Goal: Task Accomplishment & Management: Complete application form

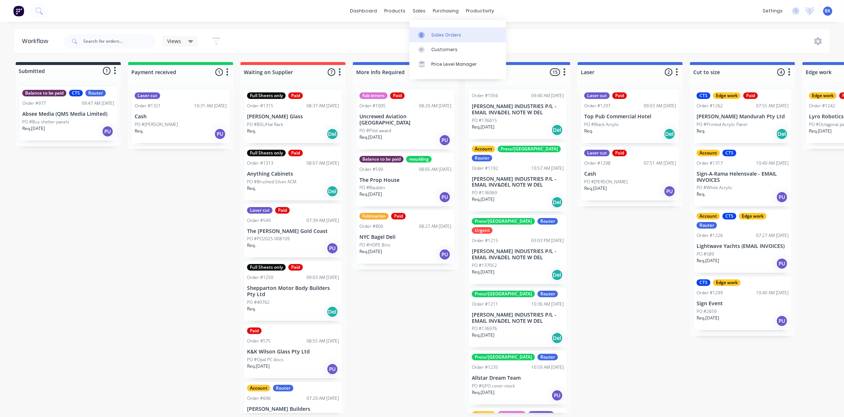
click at [427, 32] on div at bounding box center [423, 35] width 11 height 7
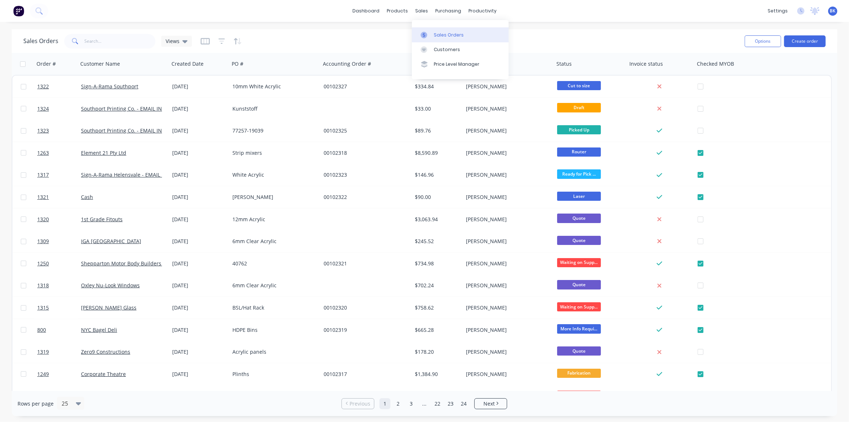
click at [427, 30] on link "Sales Orders" at bounding box center [460, 34] width 97 height 15
click at [804, 41] on button "Create order" at bounding box center [805, 41] width 42 height 12
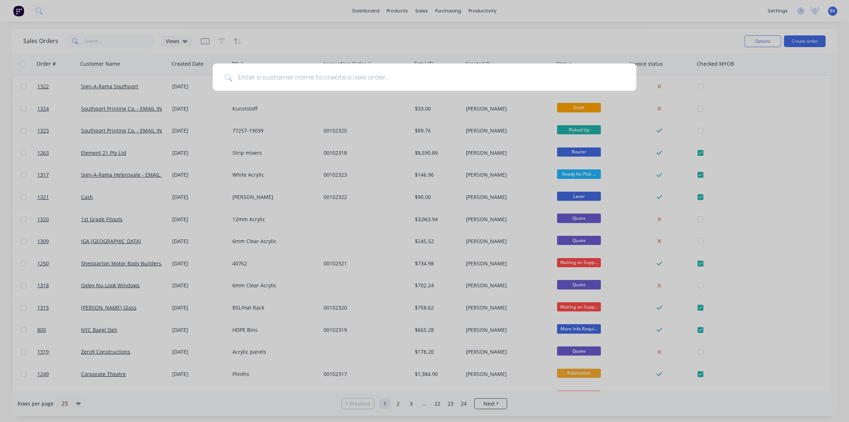
click at [351, 83] on input at bounding box center [428, 77] width 393 height 27
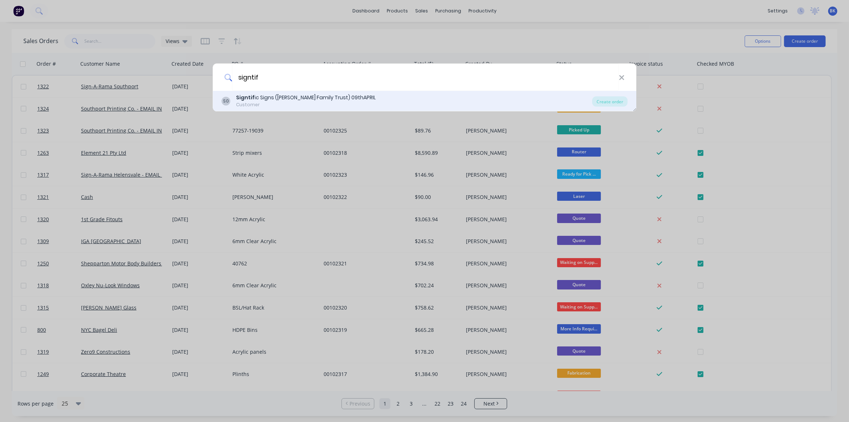
type input "signtif"
click at [314, 93] on div "S0 Signtif ic Signs ([PERSON_NAME] Family Trust) 09thAPRIL Customer Create order" at bounding box center [425, 101] width 424 height 20
click at [311, 98] on div "Signtif ic Signs ([PERSON_NAME] Family Trust) 09thAPRIL" at bounding box center [306, 98] width 140 height 8
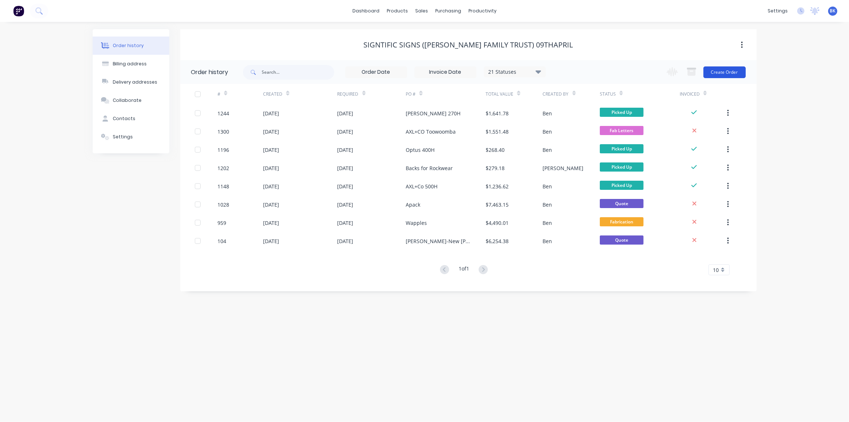
click at [721, 72] on button "Create Order" at bounding box center [725, 72] width 42 height 12
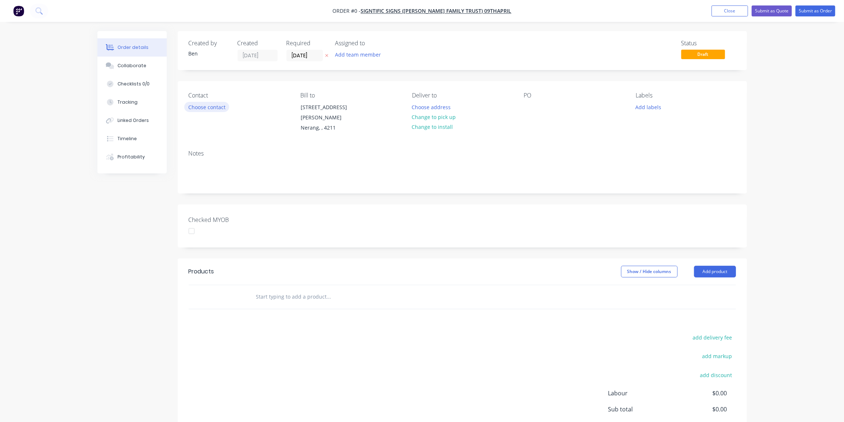
click at [217, 104] on button "Choose contact" at bounding box center [206, 107] width 45 height 10
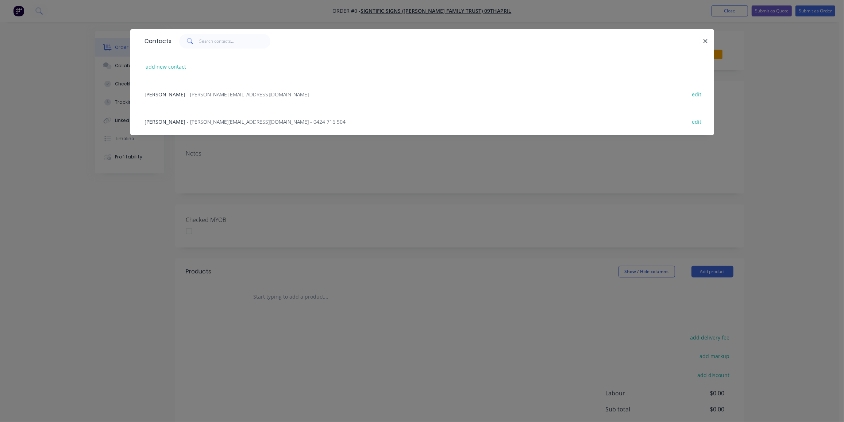
click at [194, 120] on span "- [PERSON_NAME][EMAIL_ADDRESS][DOMAIN_NAME] - 0424 716 504" at bounding box center [266, 121] width 159 height 7
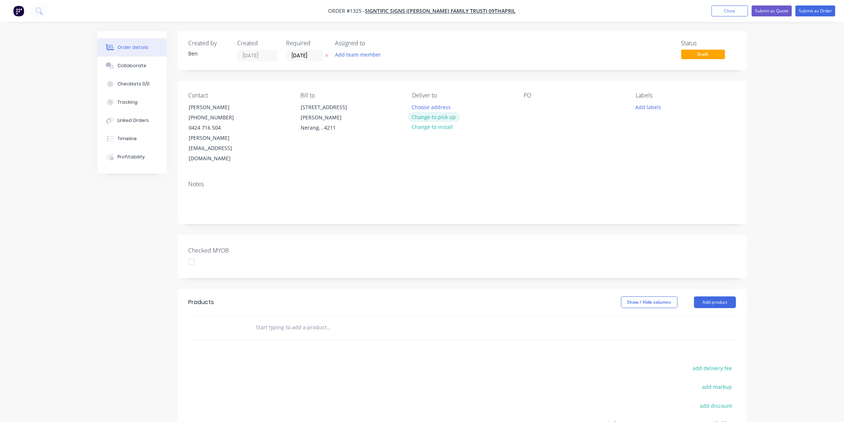
drag, startPoint x: 434, startPoint y: 118, endPoint x: 556, endPoint y: 111, distance: 122.1
click at [434, 117] on button "Change to pick up" at bounding box center [434, 117] width 52 height 10
click at [532, 105] on div at bounding box center [530, 107] width 12 height 11
click at [650, 108] on button "Add labels" at bounding box center [649, 107] width 34 height 10
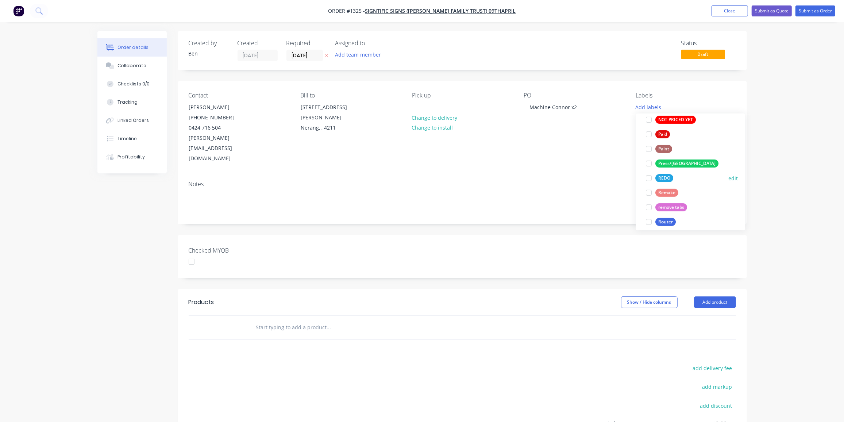
scroll to position [306, 0]
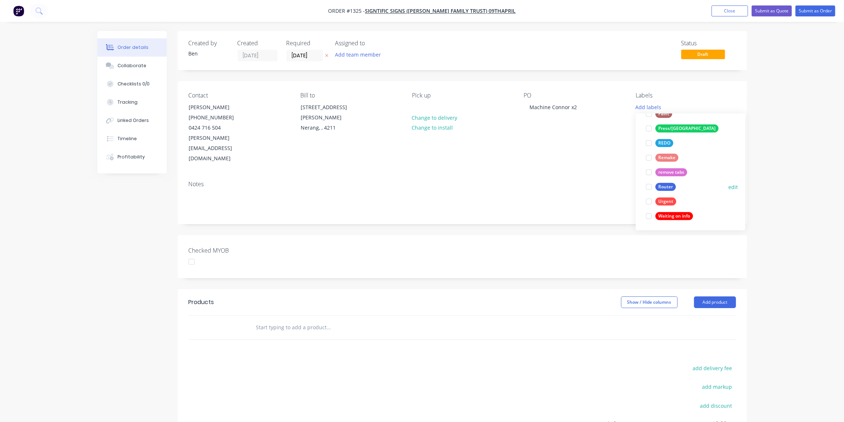
click at [672, 188] on div "Router" at bounding box center [665, 187] width 20 height 8
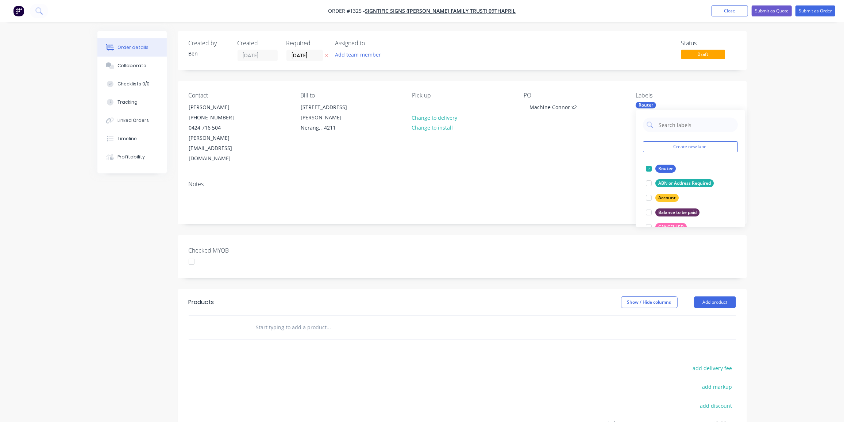
click at [289, 320] on input "text" at bounding box center [329, 327] width 146 height 15
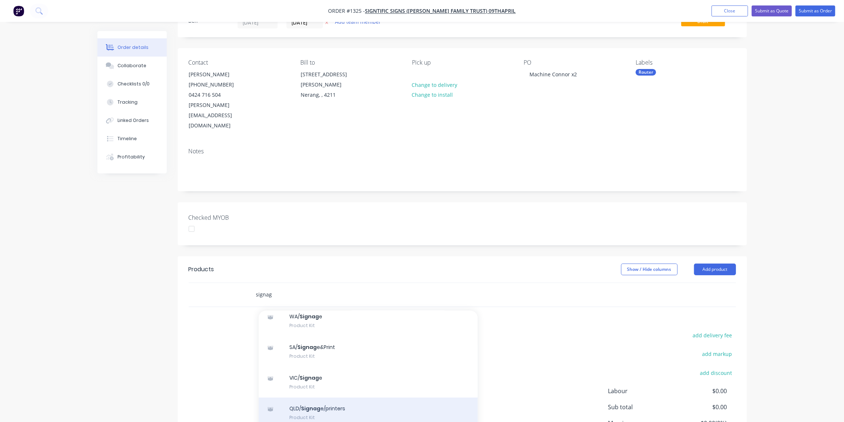
scroll to position [102, 0]
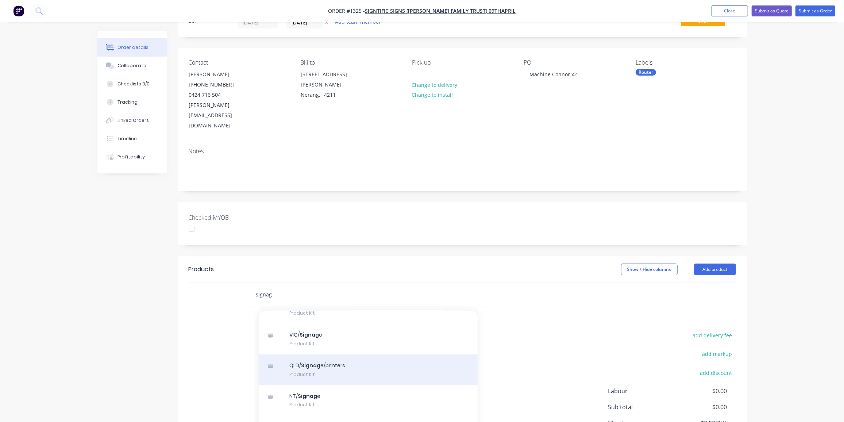
type input "signag"
click at [334, 354] on div "QLD/ Signag e/printers Product Kit" at bounding box center [368, 369] width 219 height 31
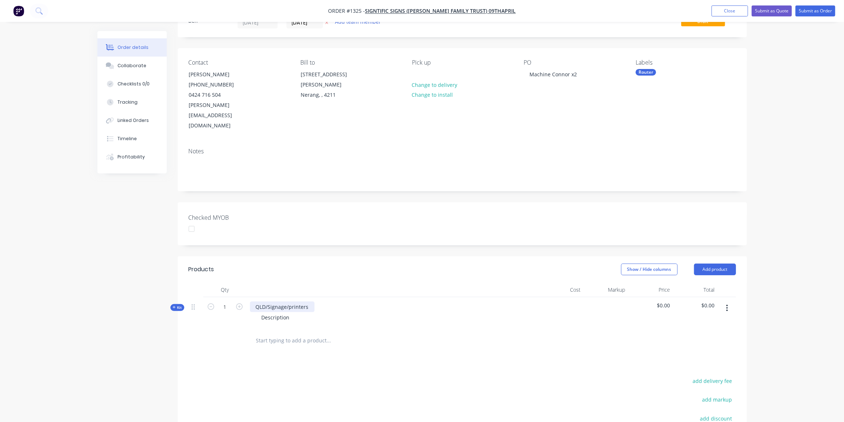
drag, startPoint x: 237, startPoint y: 286, endPoint x: 266, endPoint y: 289, distance: 29.3
click at [238, 303] on icon "button" at bounding box center [239, 306] width 7 height 7
type input "2"
drag, startPoint x: 309, startPoint y: 288, endPoint x: 249, endPoint y: 284, distance: 60.7
click at [249, 297] on div "QLD/Signage/printers Description" at bounding box center [393, 313] width 292 height 32
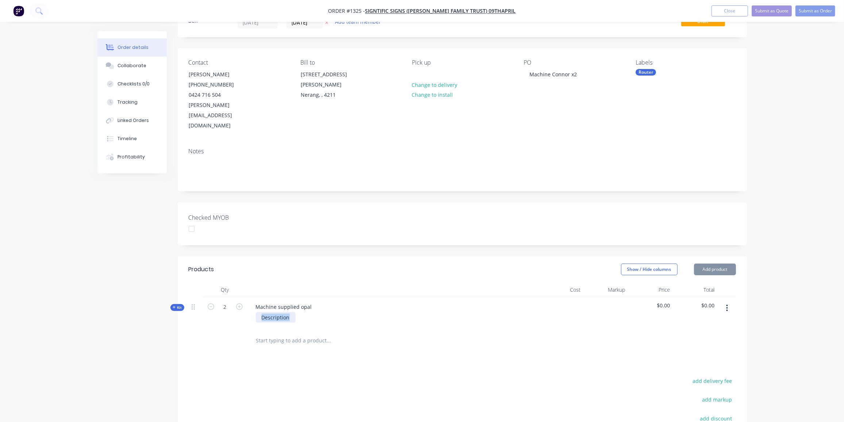
drag, startPoint x: 291, startPoint y: 298, endPoint x: 246, endPoint y: 298, distance: 45.3
click at [246, 298] on div "Kit 2 Machine supplied opal Description $0.00 $0.00" at bounding box center [462, 313] width 547 height 32
click at [177, 305] on span "Kit" at bounding box center [177, 307] width 9 height 5
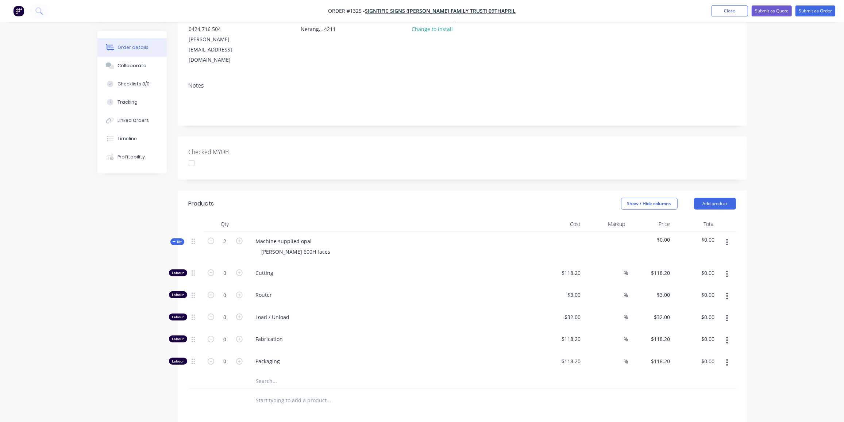
scroll to position [99, 0]
click at [231, 275] on input "0" at bounding box center [225, 272] width 19 height 11
type input "96"
type input "$288.00"
click at [229, 278] on input "0" at bounding box center [225, 272] width 19 height 11
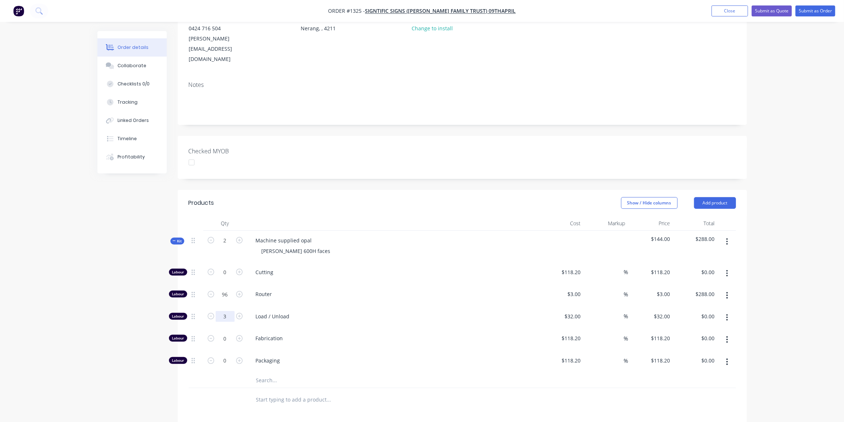
type input "3"
type input "$96.00"
click at [223, 278] on input "0" at bounding box center [225, 272] width 19 height 11
click at [188, 382] on div "Qty Cost Markup Price Total Kit 2 Machine supplied [PERSON_NAME] 600H faces $19…" at bounding box center [462, 314] width 569 height 196
click at [225, 278] on input "0" at bounding box center [225, 272] width 19 height 11
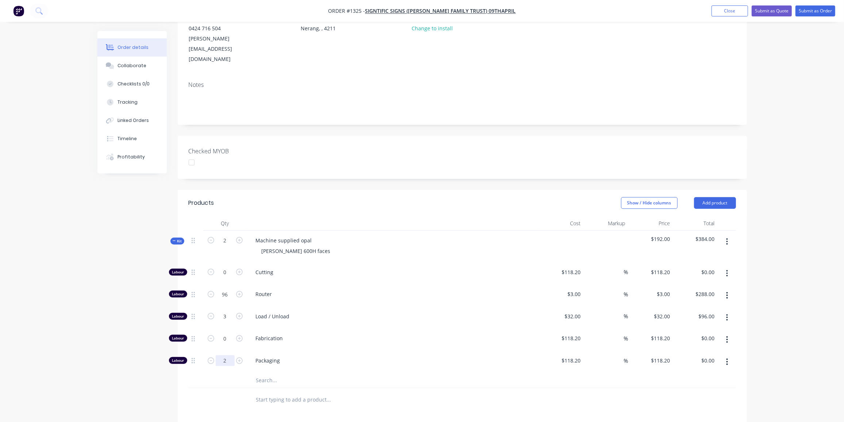
type input "2"
type input "$236.40"
click at [178, 238] on span "Kit" at bounding box center [177, 240] width 9 height 5
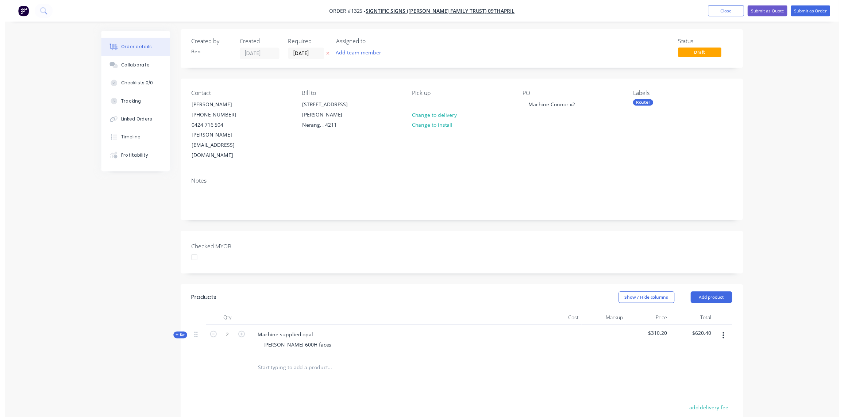
scroll to position [0, 0]
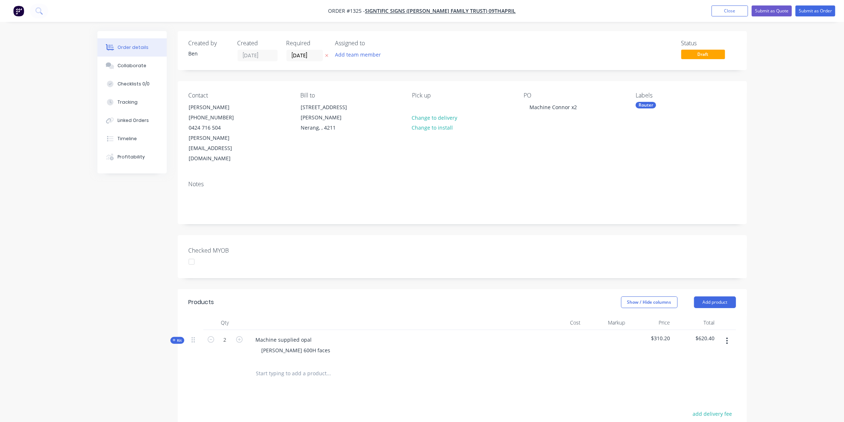
click at [178, 338] on span "Kit" at bounding box center [177, 340] width 9 height 5
drag, startPoint x: 815, startPoint y: 8, endPoint x: 810, endPoint y: 14, distance: 7.5
click at [815, 8] on button "Submit as Order" at bounding box center [816, 10] width 40 height 11
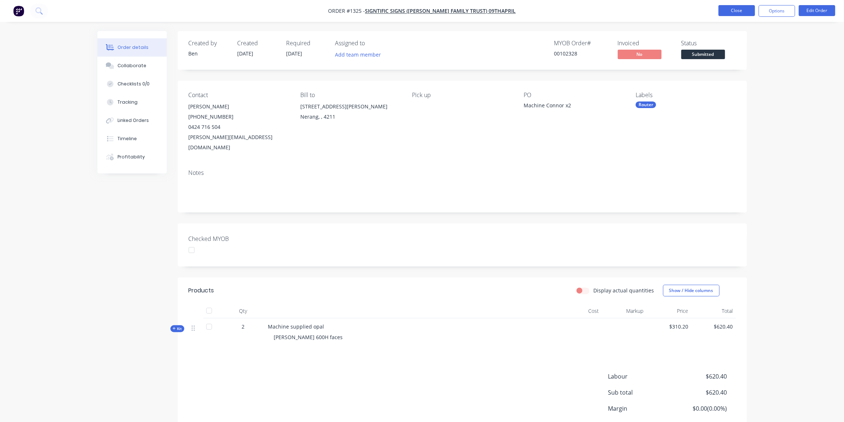
click at [733, 11] on button "Close" at bounding box center [737, 10] width 36 height 11
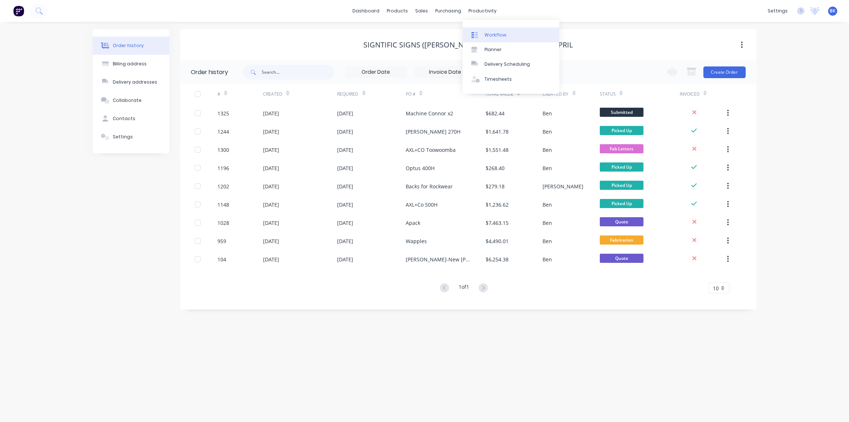
click at [498, 36] on div "Workflow" at bounding box center [496, 35] width 22 height 7
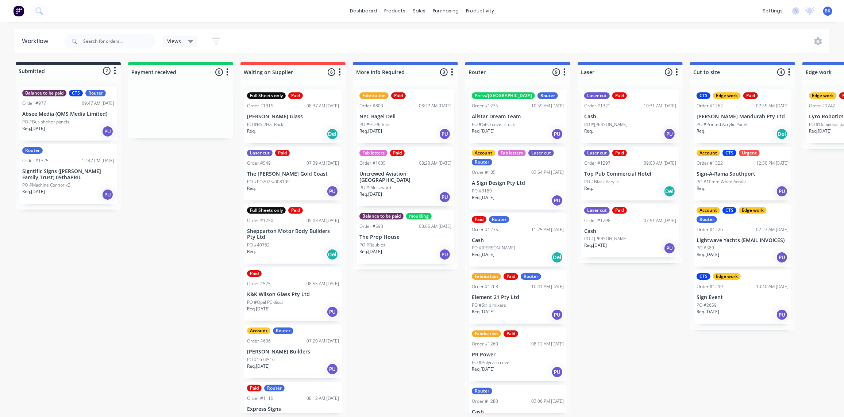
click at [75, 174] on p "Signtific Signs ([PERSON_NAME] Family Trust) 09thAPRIL" at bounding box center [68, 174] width 92 height 12
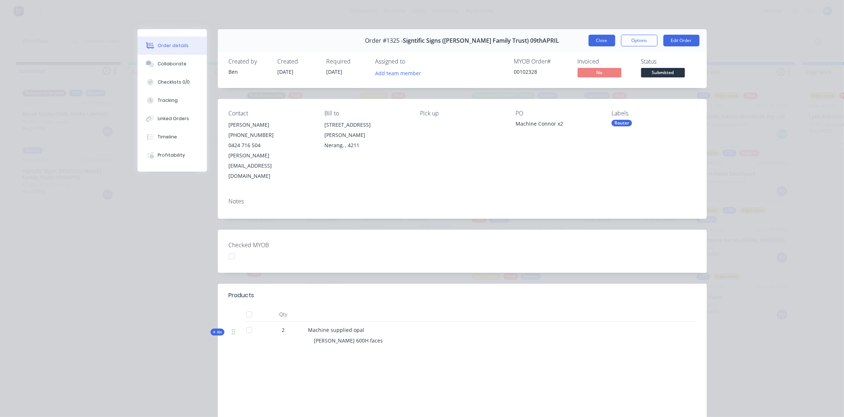
click at [604, 43] on button "Close" at bounding box center [602, 41] width 27 height 12
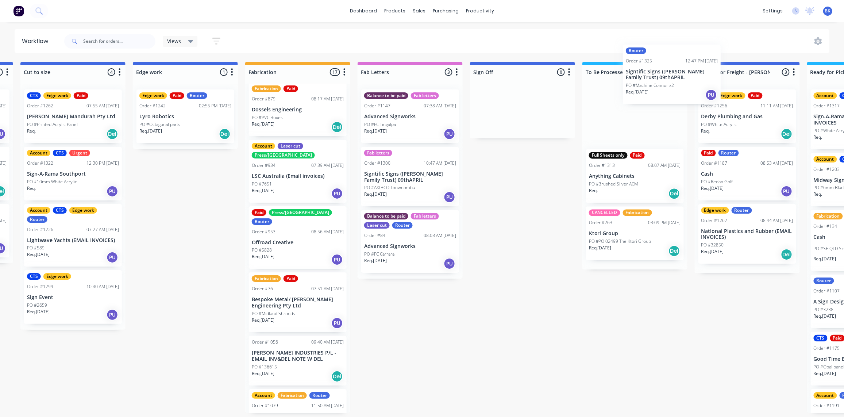
scroll to position [0, 671]
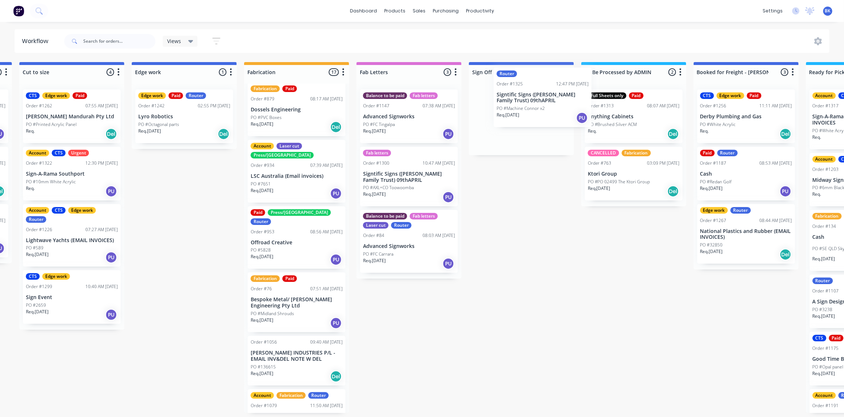
drag, startPoint x: 70, startPoint y: 169, endPoint x: 535, endPoint y: 96, distance: 470.9
click at [537, 96] on div "Submitted 2 Status colour #273444 hex #273444 Save Cancel Summaries Total order…" at bounding box center [197, 237] width 1746 height 351
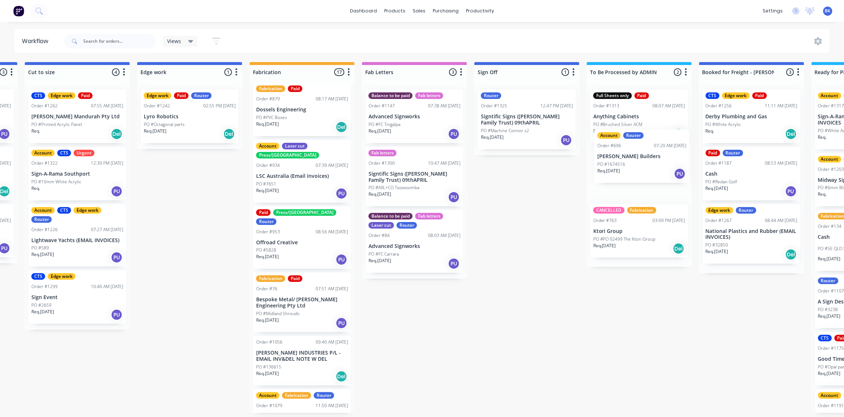
scroll to position [0, 670]
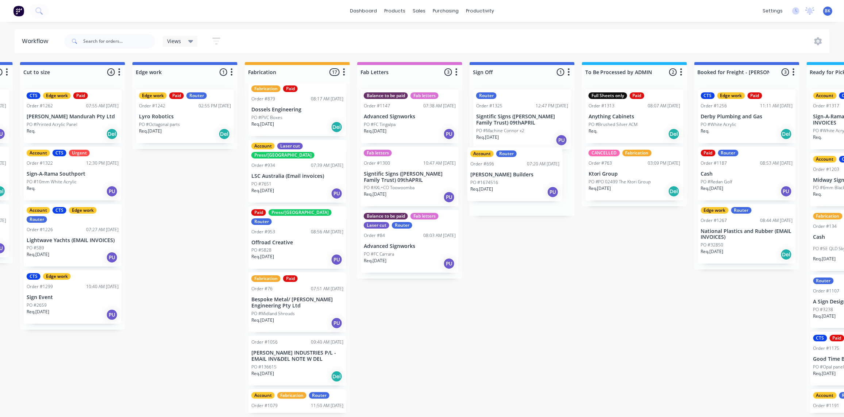
drag, startPoint x: 366, startPoint y: 343, endPoint x: 529, endPoint y: 180, distance: 230.4
click at [529, 186] on div "Submitted 1 Status colour #273444 hex #273444 Save Cancel Summaries Total order…" at bounding box center [197, 237] width 1746 height 351
click at [528, 178] on p "[PERSON_NAME] Builders" at bounding box center [522, 180] width 92 height 6
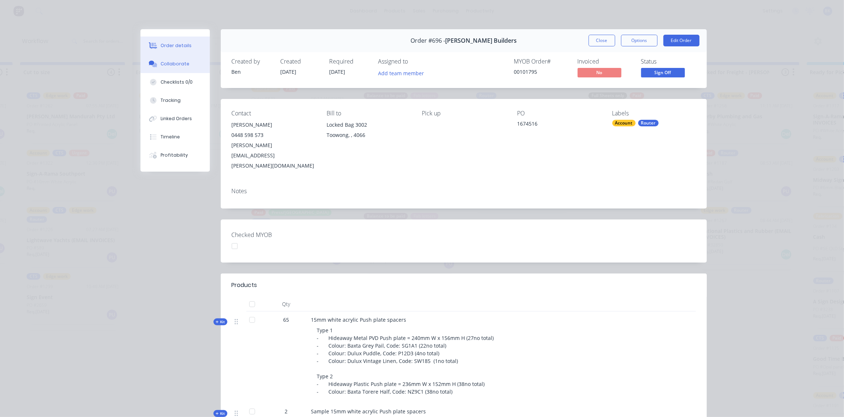
click at [161, 65] on div "Collaborate" at bounding box center [175, 64] width 29 height 7
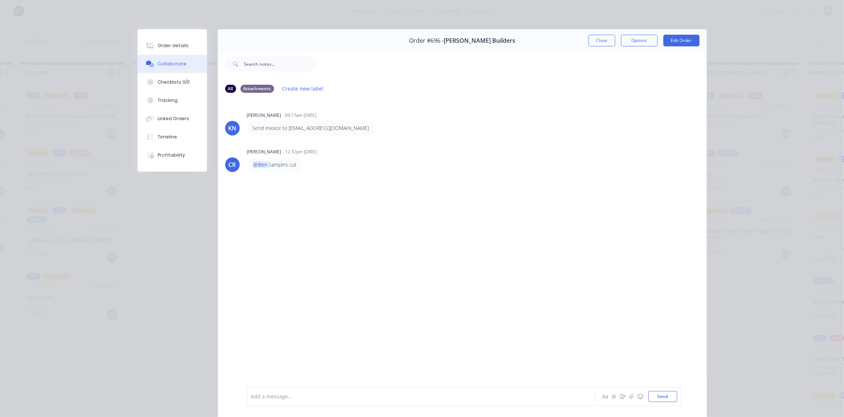
click at [279, 392] on div "Add a message..." at bounding box center [411, 396] width 320 height 11
click at [653, 398] on button "Send" at bounding box center [663, 396] width 29 height 11
click at [596, 38] on button "Close" at bounding box center [602, 41] width 27 height 12
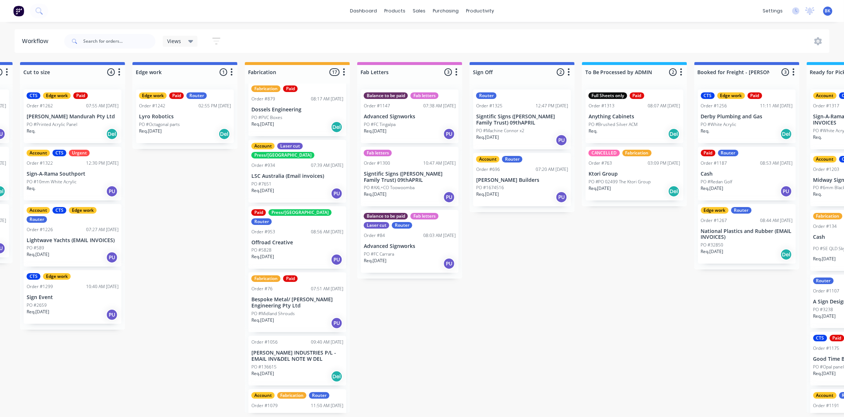
click at [514, 126] on div "Router Order #1325 12:47 PM [DATE] Signtific Signs ([PERSON_NAME] Family Trust)…" at bounding box center [522, 119] width 98 height 60
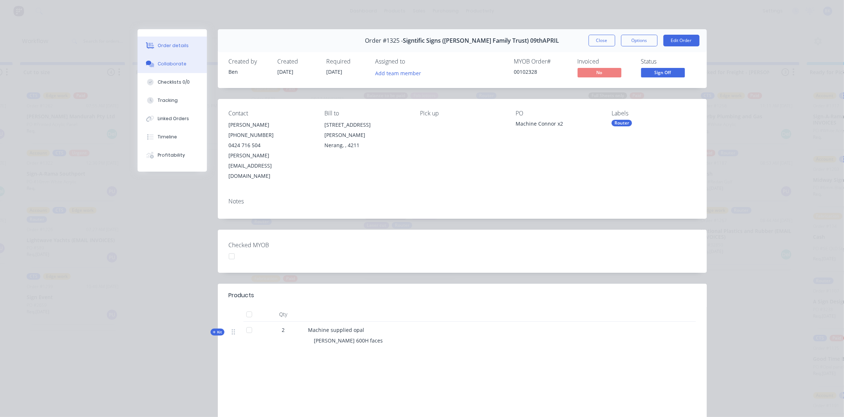
click at [165, 63] on div "Collaborate" at bounding box center [172, 64] width 29 height 7
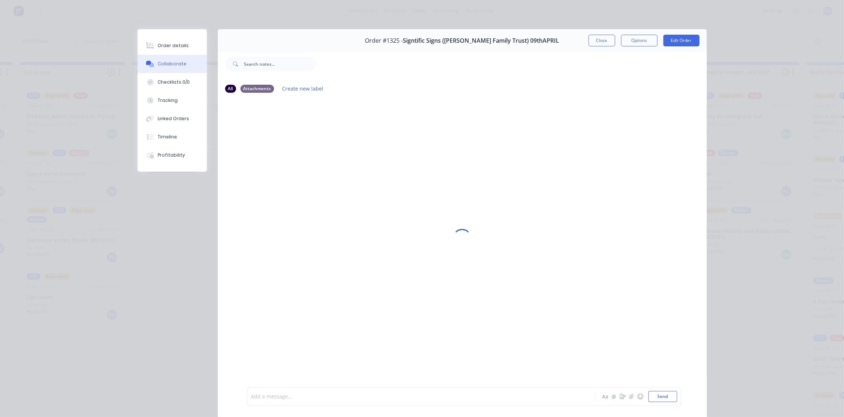
click at [276, 397] on div at bounding box center [410, 397] width 319 height 8
click at [654, 398] on button "Send" at bounding box center [663, 396] width 29 height 11
